Goal: Transaction & Acquisition: Download file/media

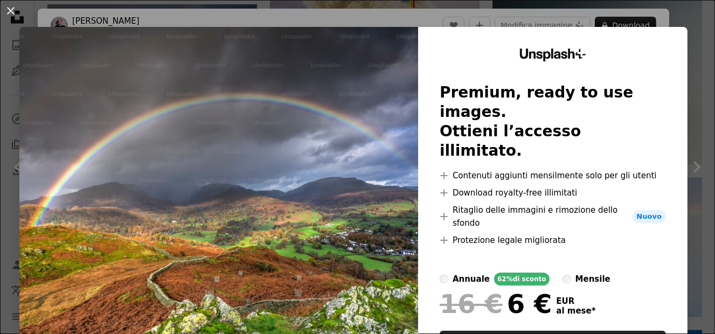
scroll to position [54, 0]
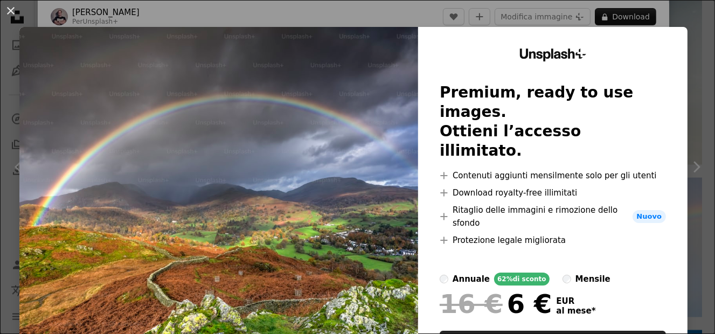
click at [307, 250] on img at bounding box center [218, 218] width 398 height 383
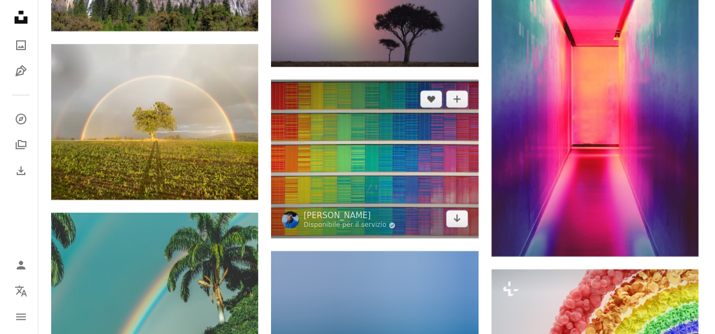
scroll to position [7319, 0]
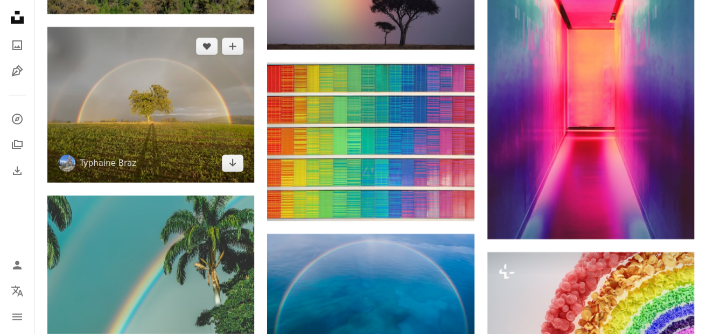
click at [142, 130] on img at bounding box center [150, 104] width 207 height 155
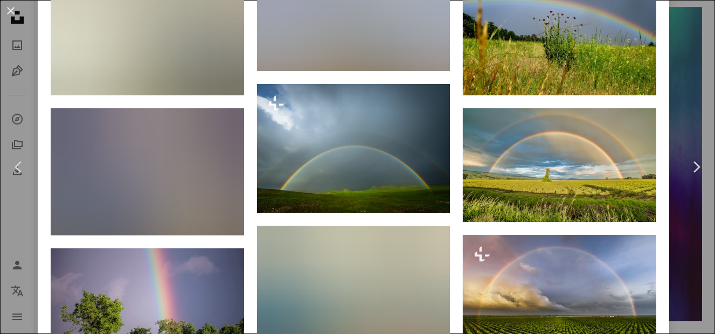
scroll to position [808, 0]
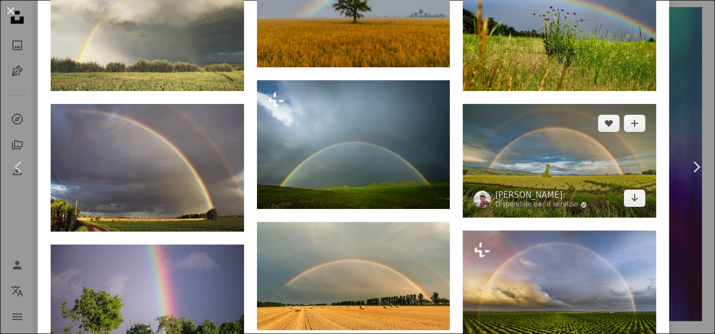
click at [537, 143] on img at bounding box center [559, 161] width 193 height 114
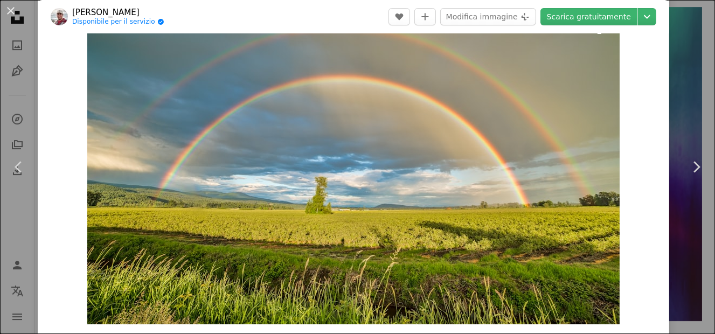
scroll to position [54, 0]
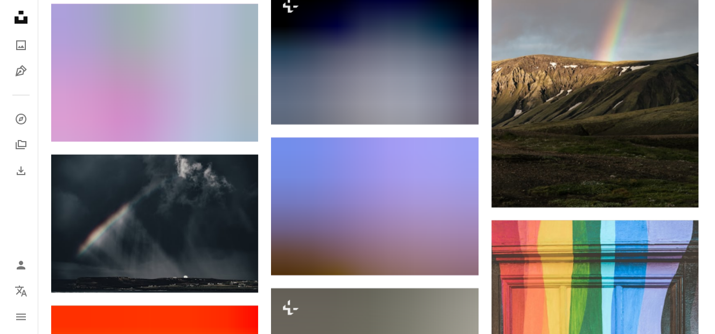
scroll to position [9258, 0]
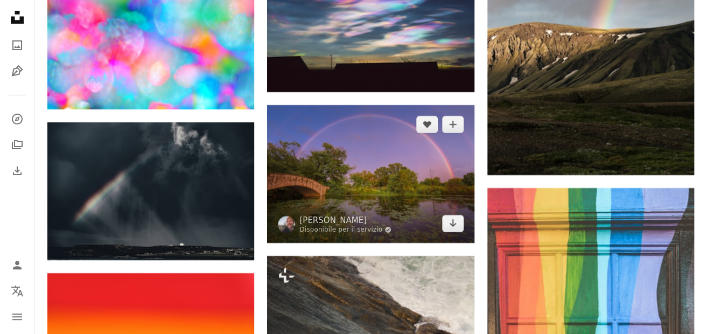
click at [342, 164] on img at bounding box center [370, 174] width 207 height 138
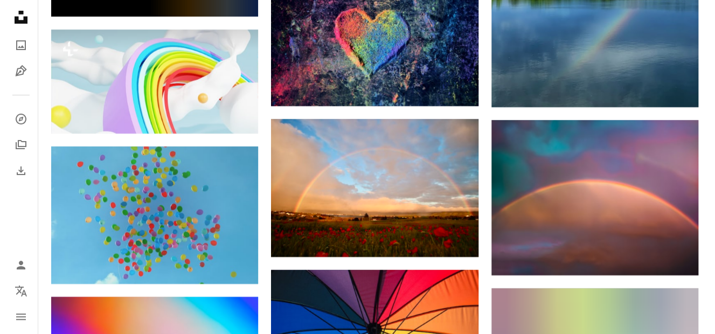
scroll to position [14804, 0]
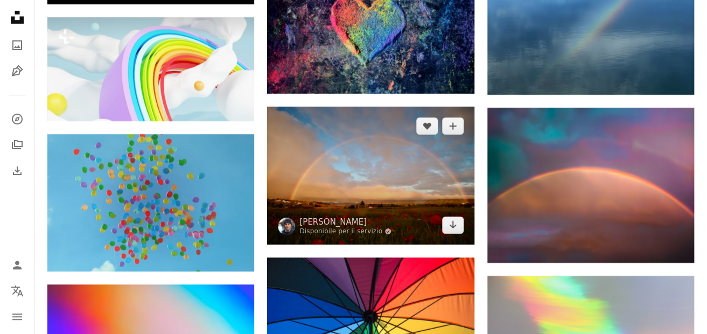
click at [357, 180] on img at bounding box center [370, 176] width 207 height 138
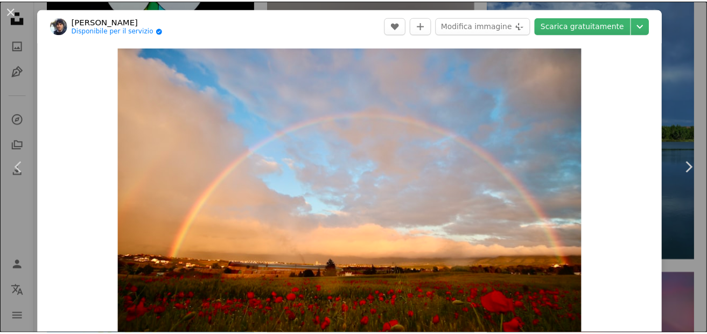
scroll to position [54, 0]
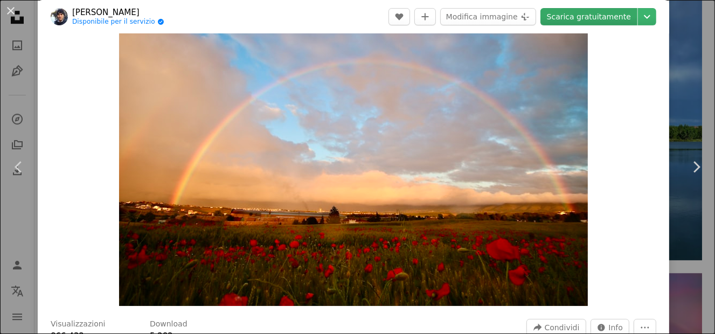
click at [568, 20] on link "Scarica gratuitamente" at bounding box center [588, 16] width 97 height 17
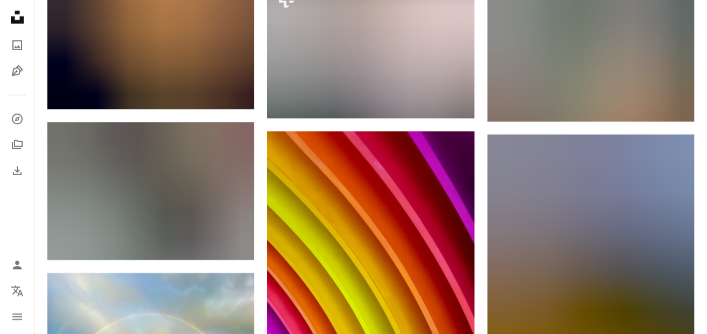
scroll to position [16527, 0]
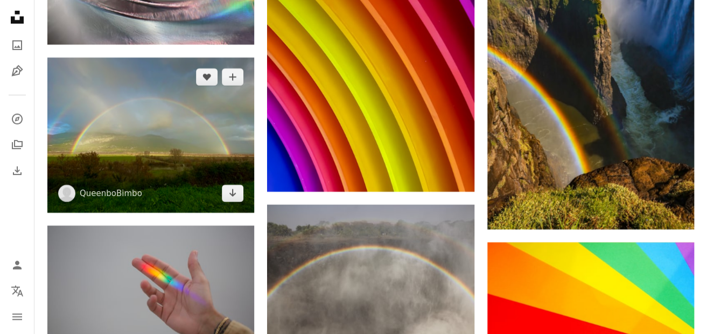
click at [156, 127] on img at bounding box center [150, 135] width 207 height 155
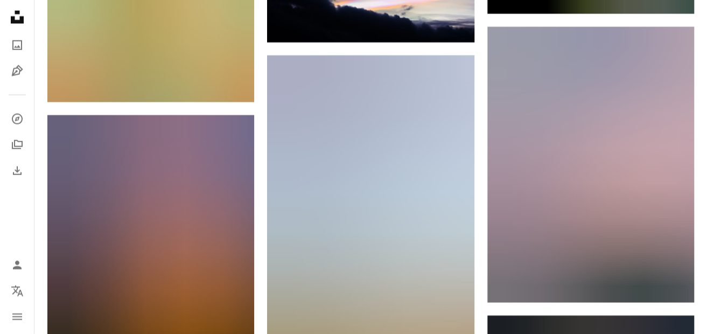
scroll to position [25465, 0]
